Goal: Find contact information: Find contact information

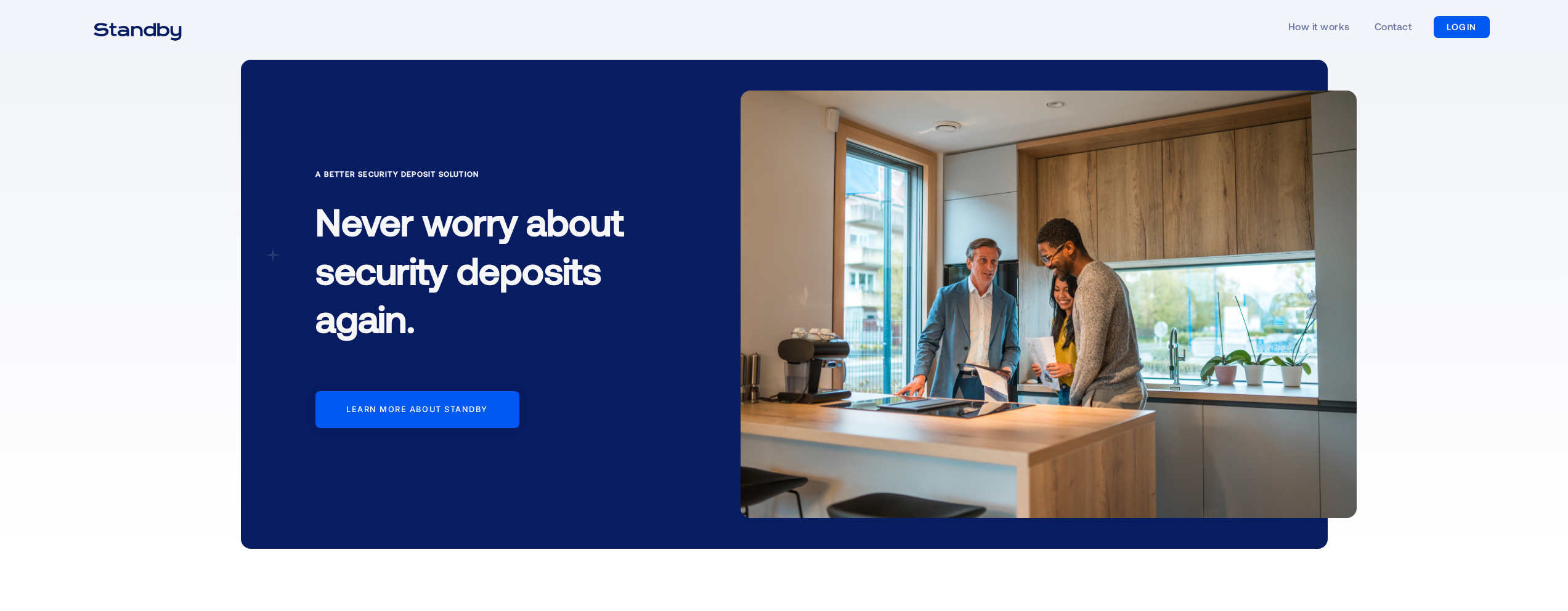
scroll to position [5, 0]
click at [438, 416] on div at bounding box center [418, 409] width 204 height 37
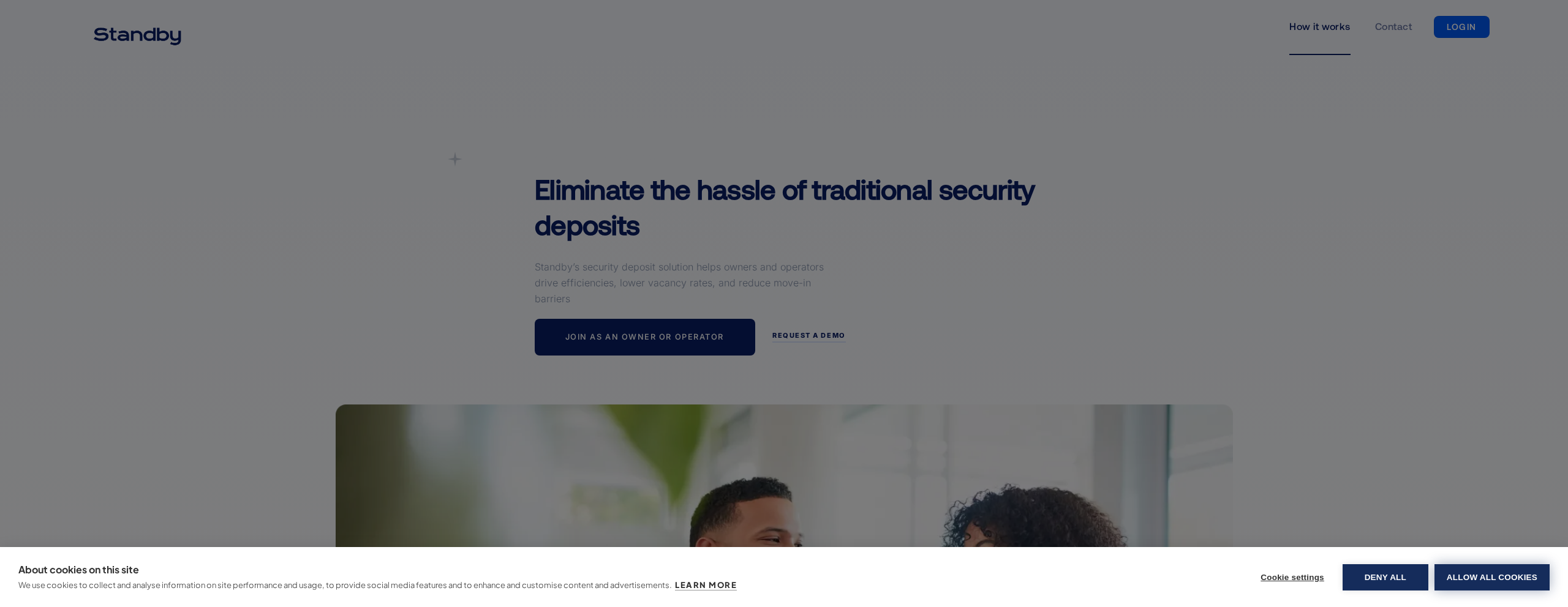
click at [1459, 576] on button "Allow all cookies" at bounding box center [1491, 577] width 115 height 26
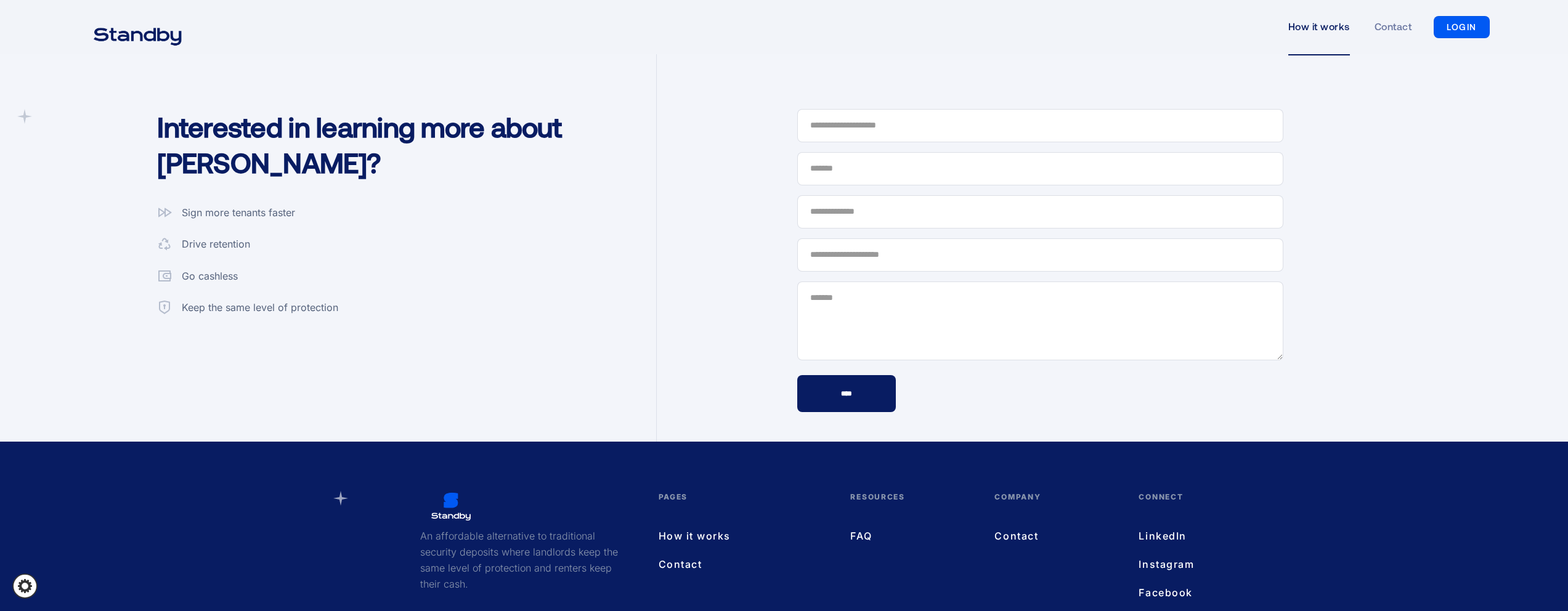
scroll to position [3360, 0]
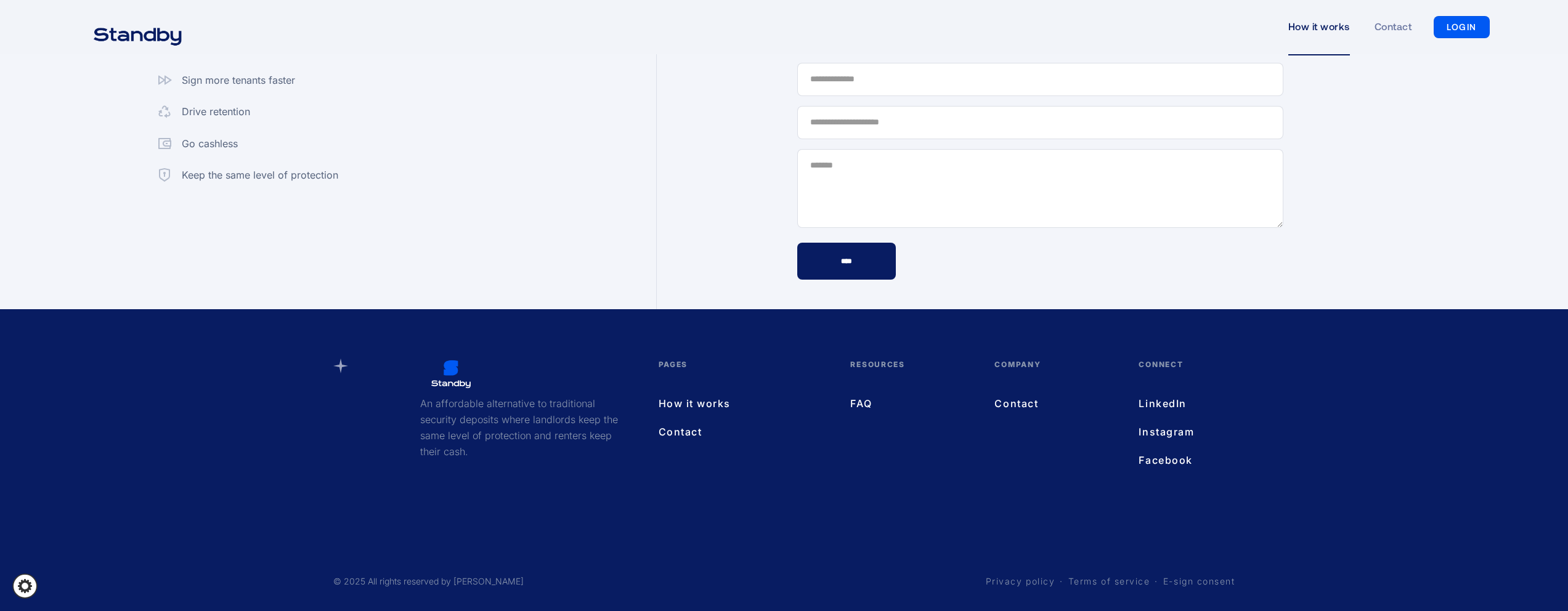
click at [683, 433] on link "Contact" at bounding box center [742, 432] width 167 height 16
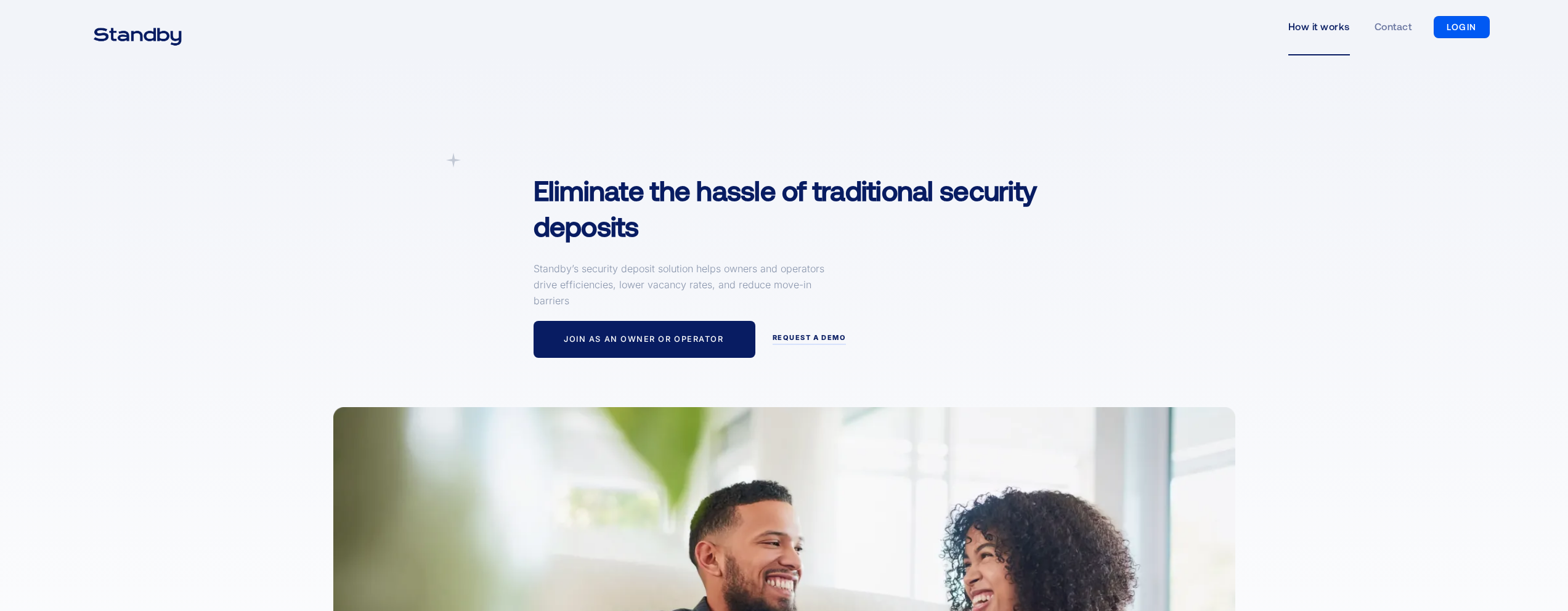
scroll to position [3360, 0]
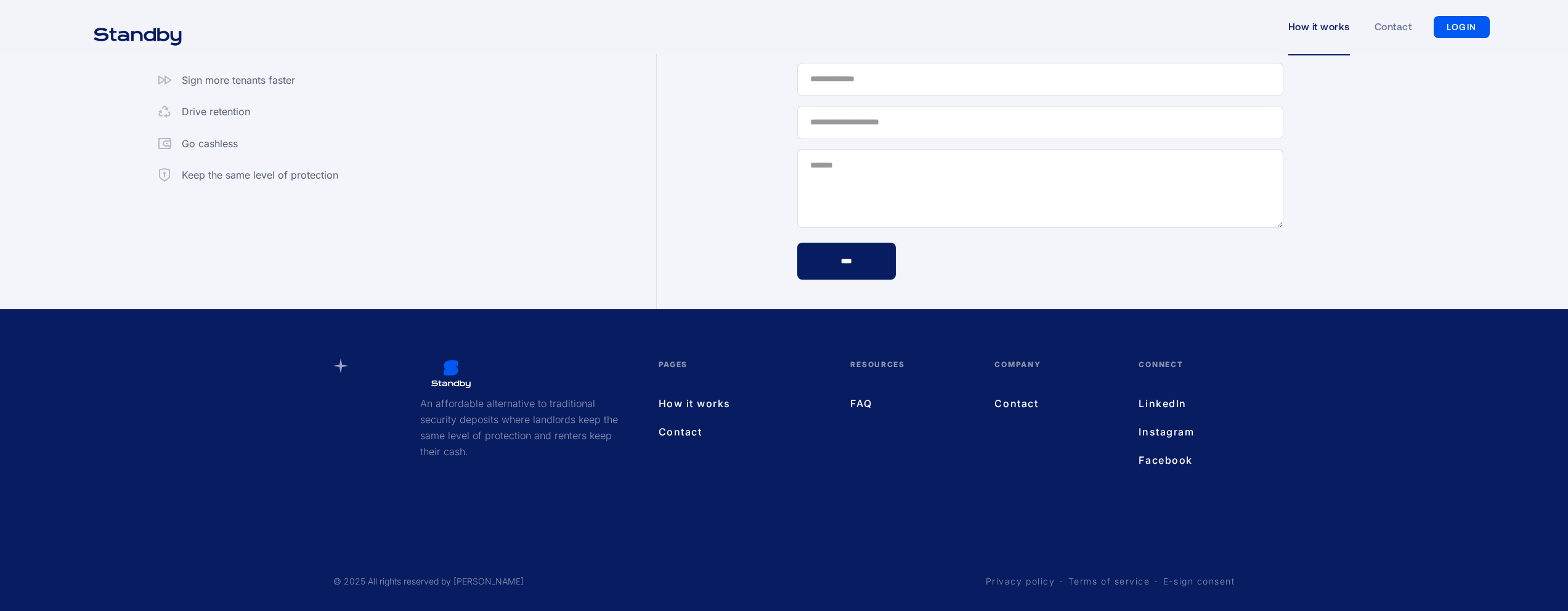
click at [1165, 406] on link "LinkedIn" at bounding box center [1174, 403] width 72 height 16
